Goal: Navigation & Orientation: Go to known website

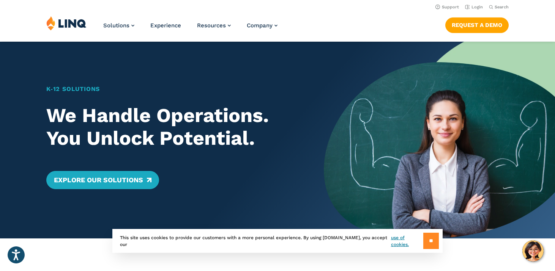
click at [423, 239] on input "**" at bounding box center [431, 241] width 16 height 16
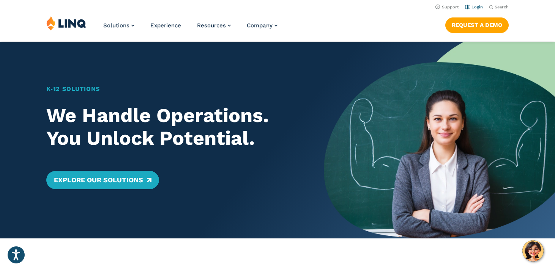
click at [469, 5] on link "Login" at bounding box center [474, 7] width 18 height 5
